Goal: Find contact information: Find contact information

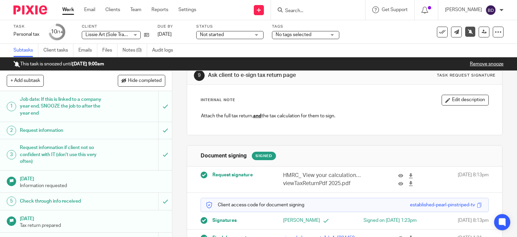
scroll to position [44, 0]
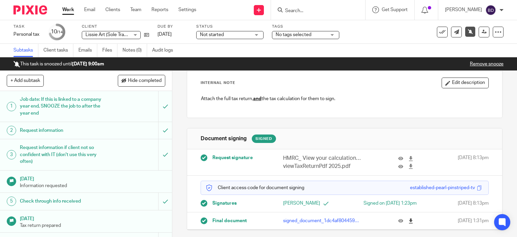
click at [408, 221] on icon at bounding box center [410, 220] width 5 height 5
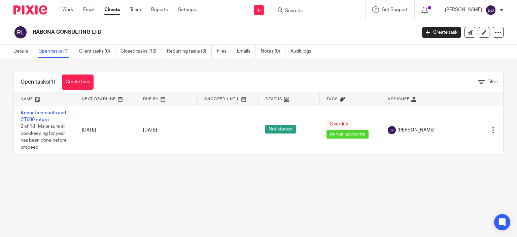
click at [309, 9] on input "Search" at bounding box center [314, 11] width 61 height 6
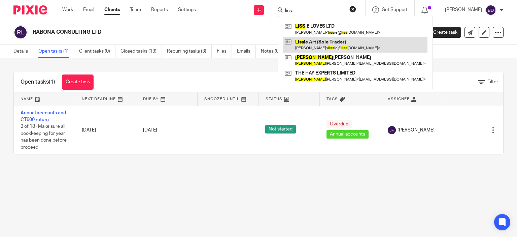
type input "liss"
click at [341, 43] on link at bounding box center [355, 44] width 144 height 15
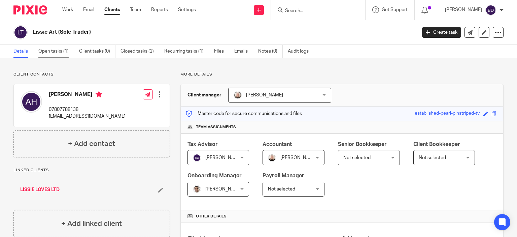
click at [43, 51] on link "Open tasks (1)" at bounding box center [56, 51] width 36 height 13
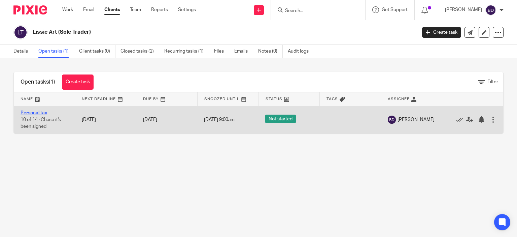
click at [29, 112] on link "Personal tax" at bounding box center [34, 112] width 27 height 5
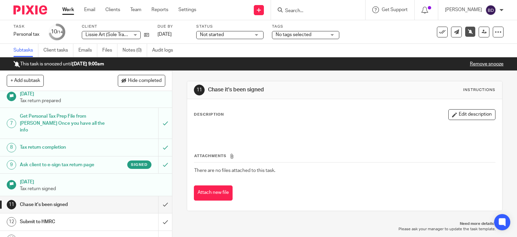
scroll to position [145, 0]
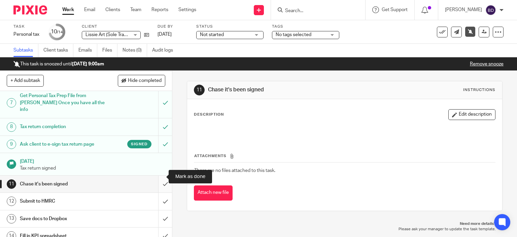
click at [157, 177] on input "submit" at bounding box center [86, 183] width 172 height 17
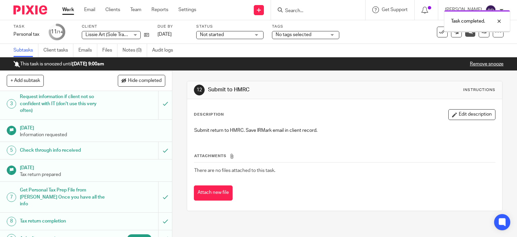
scroll to position [135, 0]
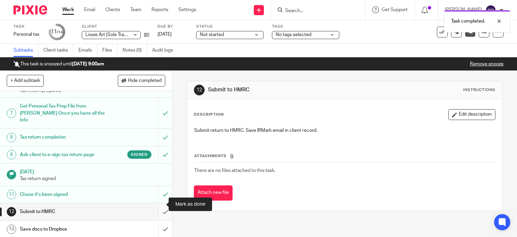
click at [160, 203] on input "submit" at bounding box center [86, 211] width 172 height 17
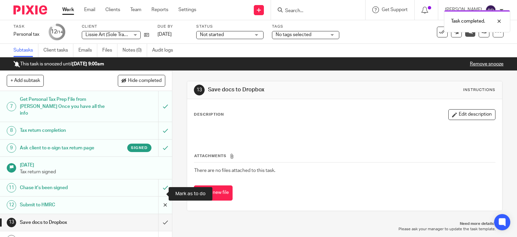
scroll to position [145, 0]
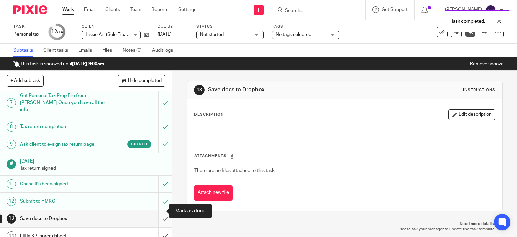
click at [158, 210] on input "submit" at bounding box center [86, 218] width 172 height 17
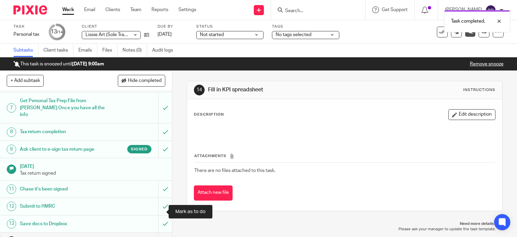
scroll to position [145, 0]
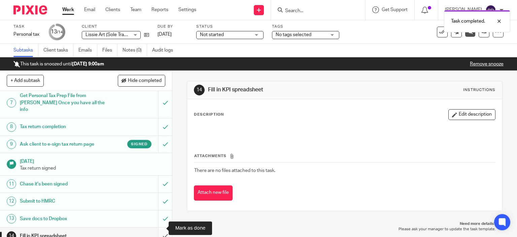
click at [157, 227] on input "submit" at bounding box center [86, 235] width 172 height 17
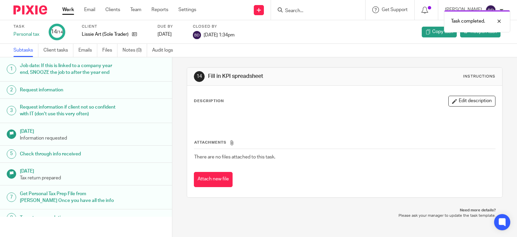
click at [66, 9] on link "Work" at bounding box center [68, 9] width 12 height 7
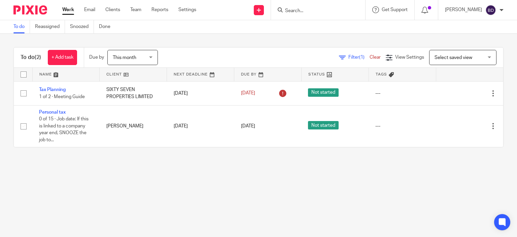
click at [332, 11] on input "Search" at bounding box center [314, 11] width 61 height 6
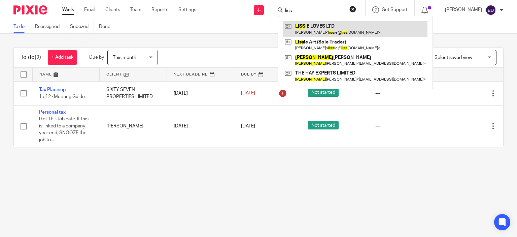
type input "liss"
click at [331, 28] on link at bounding box center [355, 28] width 144 height 15
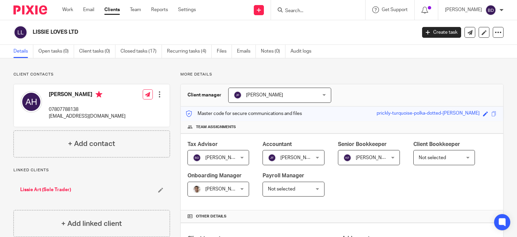
click at [300, 9] on input "Search" at bounding box center [314, 11] width 61 height 6
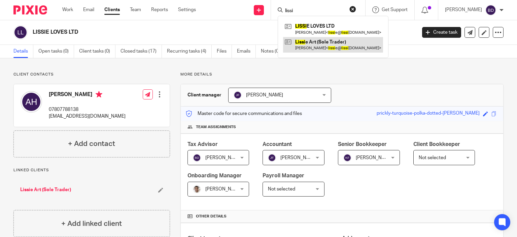
type input "lissi"
click at [343, 39] on link at bounding box center [333, 44] width 100 height 15
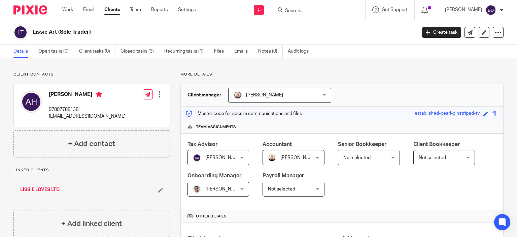
click at [304, 13] on input "Search" at bounding box center [314, 11] width 61 height 6
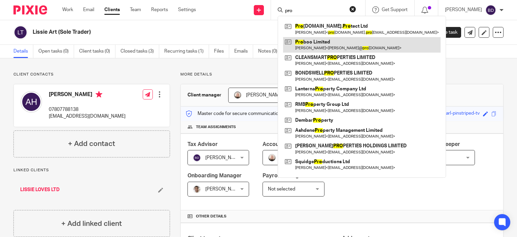
type input "pro"
click at [321, 42] on link at bounding box center [362, 44] width 158 height 15
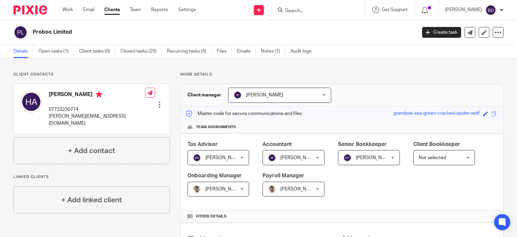
click at [287, 10] on input "Search" at bounding box center [314, 11] width 61 height 6
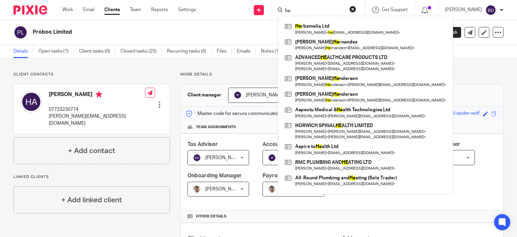
type input "h"
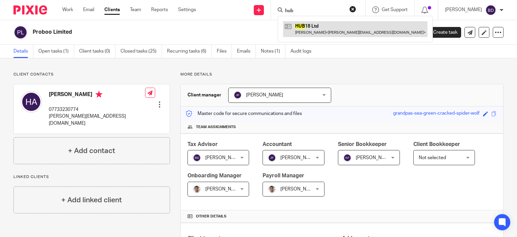
type input "hub"
click at [315, 31] on link at bounding box center [355, 28] width 144 height 15
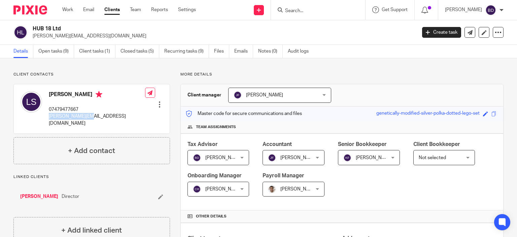
drag, startPoint x: 86, startPoint y: 116, endPoint x: 48, endPoint y: 117, distance: 38.4
click at [48, 117] on div "[PERSON_NAME] 07479477667 [PERSON_NAME][EMAIL_ADDRESS][DOMAIN_NAME]" at bounding box center [83, 109] width 125 height 42
copy p "[PERSON_NAME][EMAIL_ADDRESS][DOMAIN_NAME]"
